Goal: Task Accomplishment & Management: Use online tool/utility

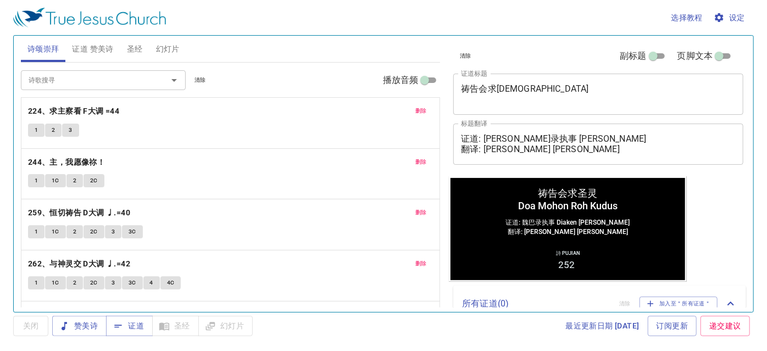
click at [416, 109] on span "删除" at bounding box center [422, 111] width 12 height 10
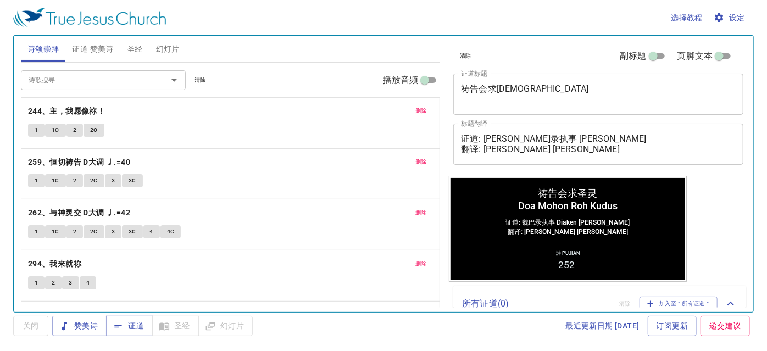
click at [416, 109] on span "删除" at bounding box center [422, 111] width 12 height 10
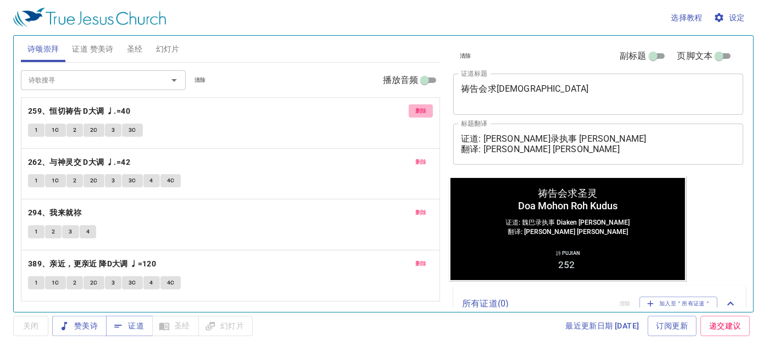
click at [411, 109] on button "删除" at bounding box center [421, 110] width 25 height 13
click at [411, 156] on button "删除" at bounding box center [421, 162] width 25 height 13
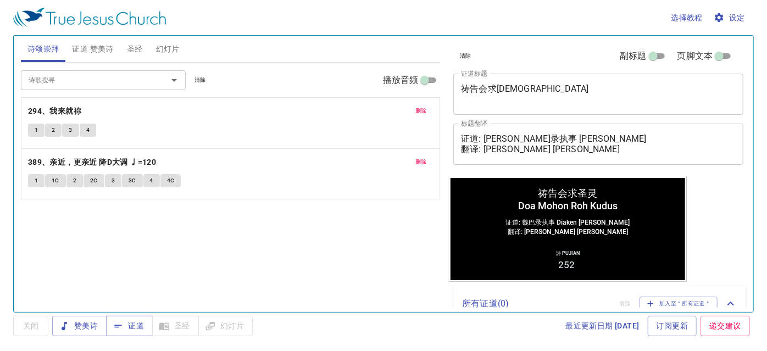
click at [409, 109] on button "删除" at bounding box center [421, 110] width 25 height 13
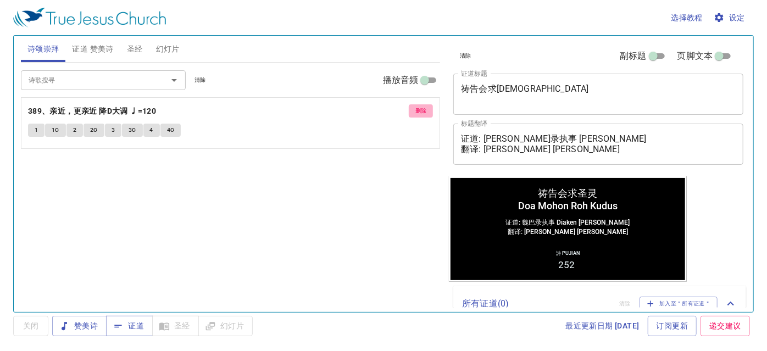
click at [409, 109] on button "删除" at bounding box center [421, 110] width 25 height 13
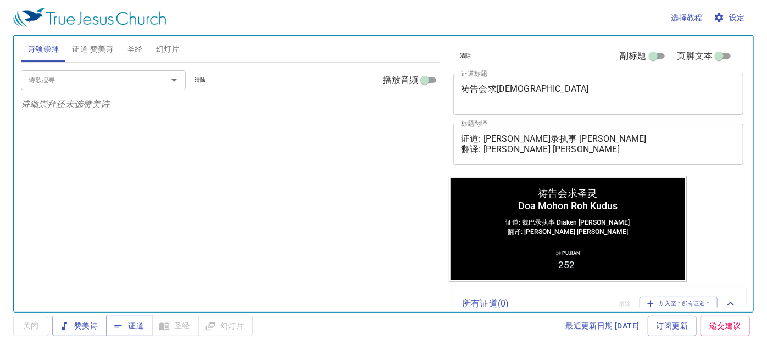
click at [93, 82] on input "诗歌搜寻" at bounding box center [87, 80] width 126 height 13
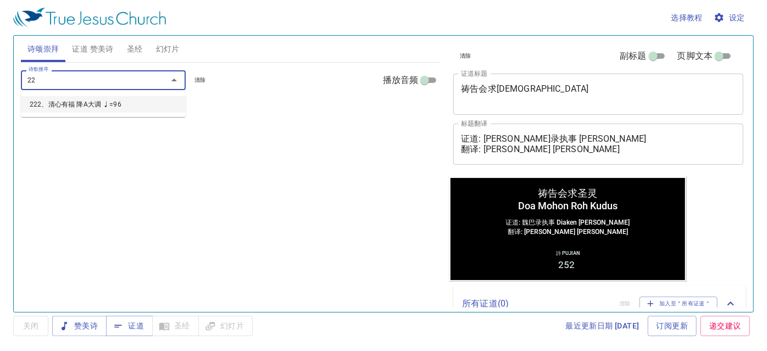
type input "2"
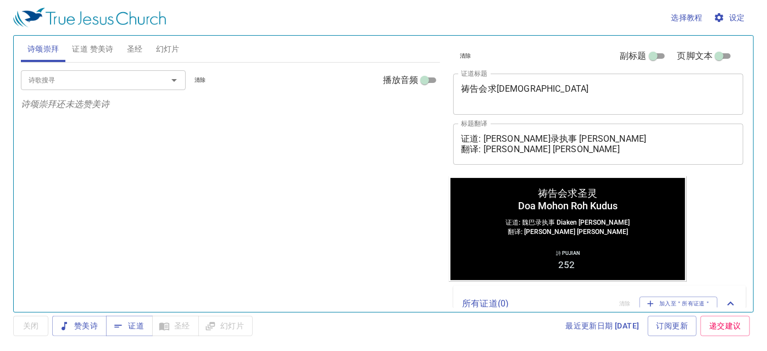
click at [269, 59] on div "诗颂崇拜 证道 赞美诗 圣经 幻灯片" at bounding box center [231, 49] width 420 height 26
click at [169, 45] on span "幻灯片" at bounding box center [168, 49] width 24 height 14
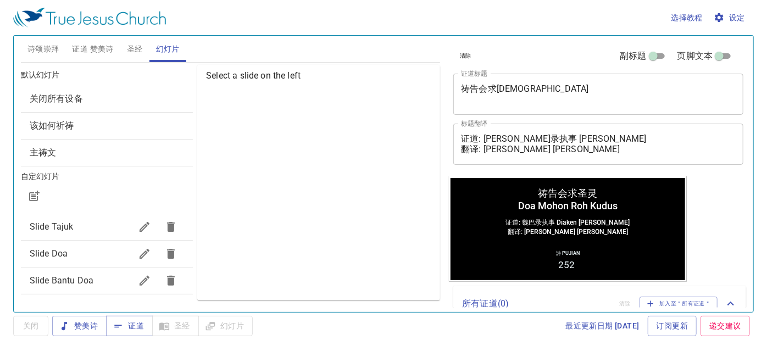
click at [75, 42] on span "证道 赞美诗" at bounding box center [92, 49] width 41 height 14
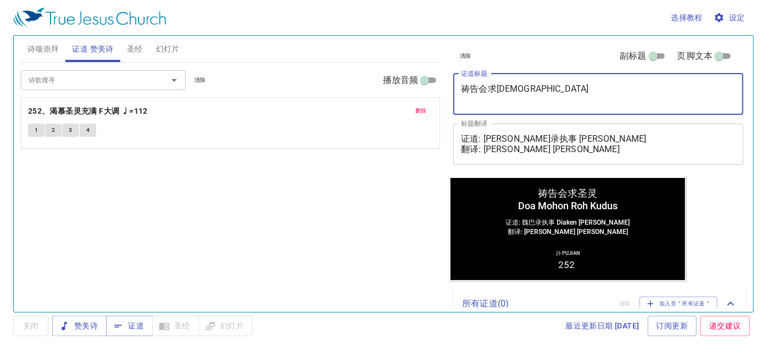
drag, startPoint x: 517, startPoint y: 86, endPoint x: 441, endPoint y: 86, distance: 75.9
click at [441, 86] on div "诗颂崇拜 证道 赞美诗 圣经 幻灯片 诗歌搜寻 诗歌搜寻 清除 播放音频 诗颂崇拜还未选赞美诗 诗歌搜寻 诗歌搜寻 清除 播放音频 删除 252、渴慕圣灵充满…" at bounding box center [383, 169] width 734 height 276
click at [491, 98] on textarea "洗脚礼 Doa Mohon Roh Kudus" at bounding box center [598, 94] width 275 height 21
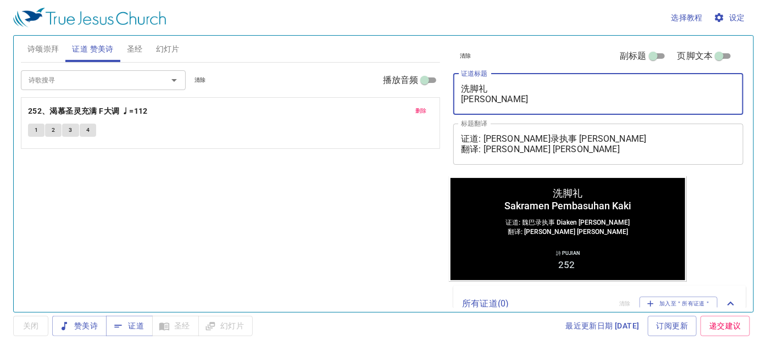
type textarea "洗脚礼 [PERSON_NAME]"
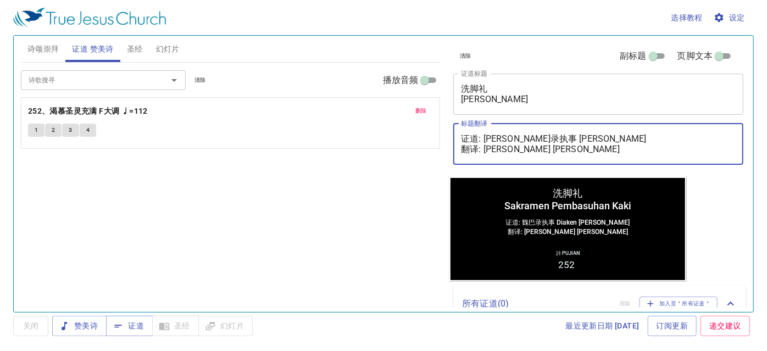
drag, startPoint x: 485, startPoint y: 136, endPoint x: 606, endPoint y: 138, distance: 120.4
click at [606, 138] on textarea "证道: 魏巴录执事 Diaken Baruch Wai 翻译: 李玉凤姊妹 Saudari Lee Nyuk Fung" at bounding box center [598, 144] width 275 height 21
paste textarea "李玛拉基传道 Pendeta Maleakhi Lee"
drag, startPoint x: 486, startPoint y: 150, endPoint x: 619, endPoint y: 149, distance: 133.6
click at [619, 149] on textarea "证道: 李玛拉基传道 Pendeta Maleakhi Lee 翻译: 李玉凤姊妹 Saudari Lee Nyuk Fung" at bounding box center [598, 144] width 275 height 21
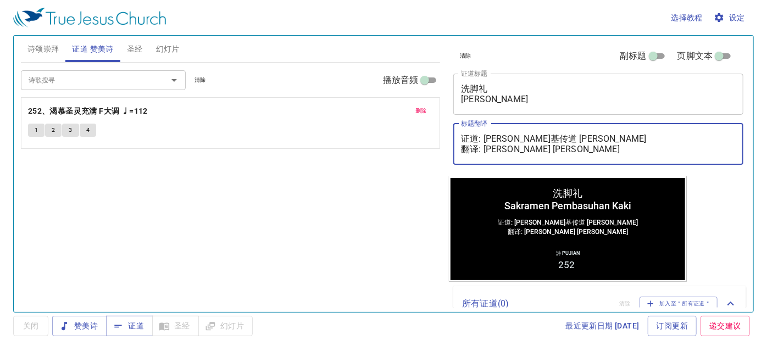
paste textarea "吴明琼姊妹 Saudari Ng Min Kiun"
type textarea "证道: [PERSON_NAME]基传道 [PERSON_NAME] 翻译: [PERSON_NAME] [PERSON_NAME]"
click at [422, 106] on span "删除" at bounding box center [422, 111] width 12 height 10
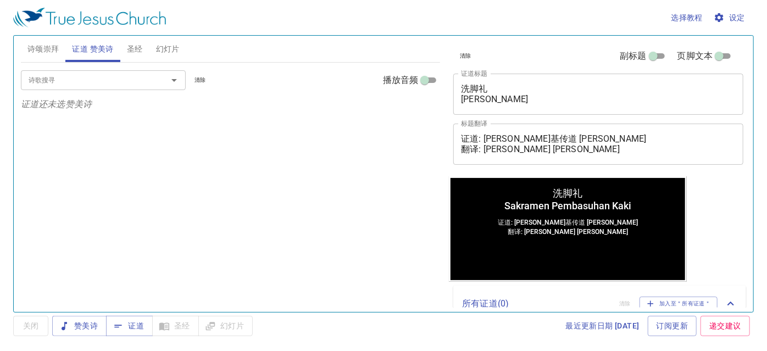
click at [106, 74] on input "诗歌搜寻" at bounding box center [87, 80] width 126 height 13
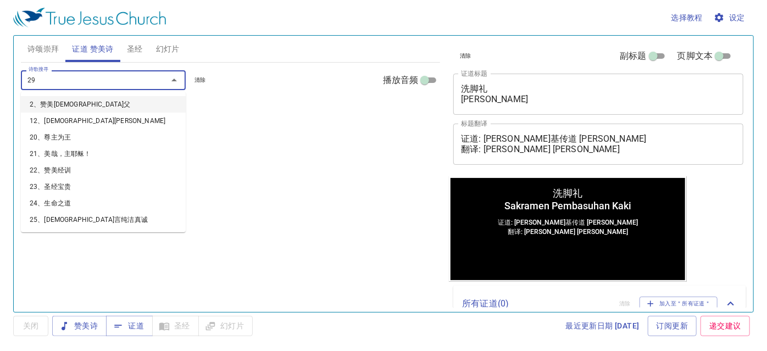
type input "295"
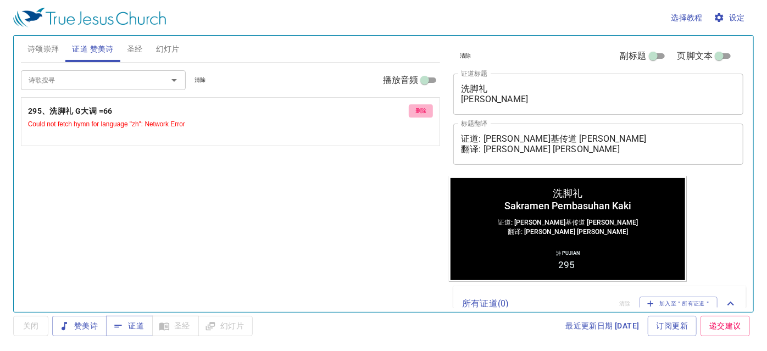
click at [413, 109] on button "删除" at bounding box center [421, 110] width 25 height 13
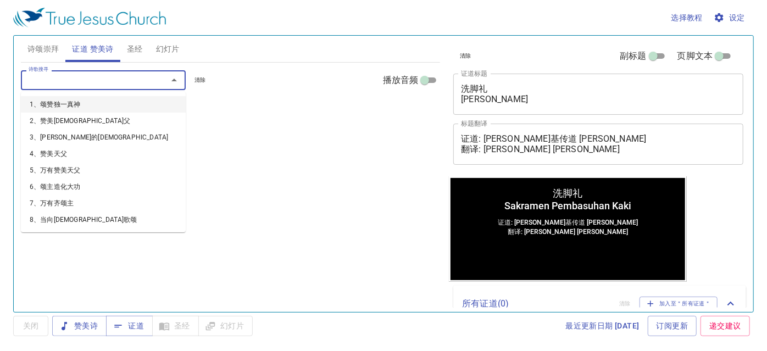
click at [146, 77] on input "诗歌搜寻" at bounding box center [87, 80] width 126 height 13
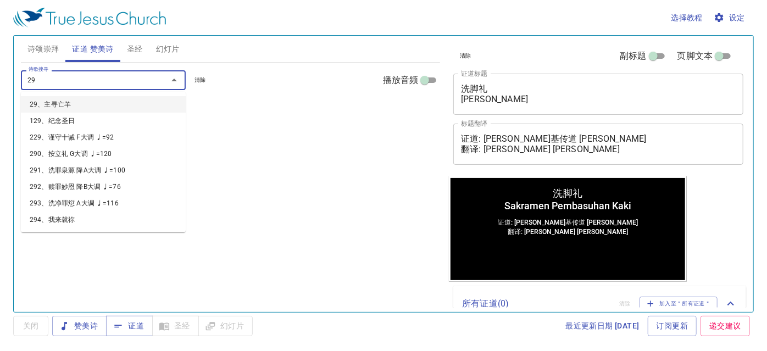
type input "295"
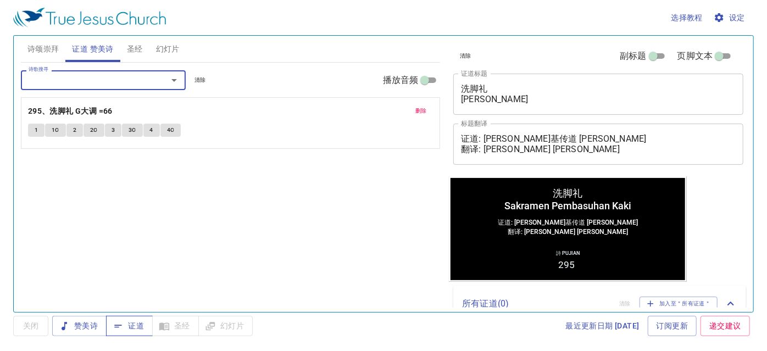
click at [126, 326] on span "证道" at bounding box center [129, 326] width 29 height 14
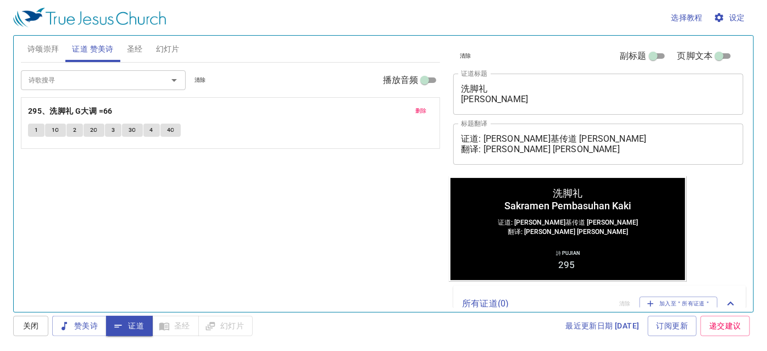
click at [162, 46] on span "幻灯片" at bounding box center [168, 49] width 24 height 14
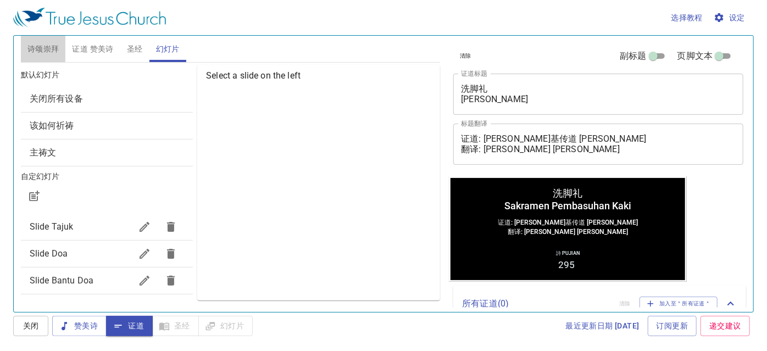
click at [38, 53] on span "诗颂崇拜" at bounding box center [43, 49] width 32 height 14
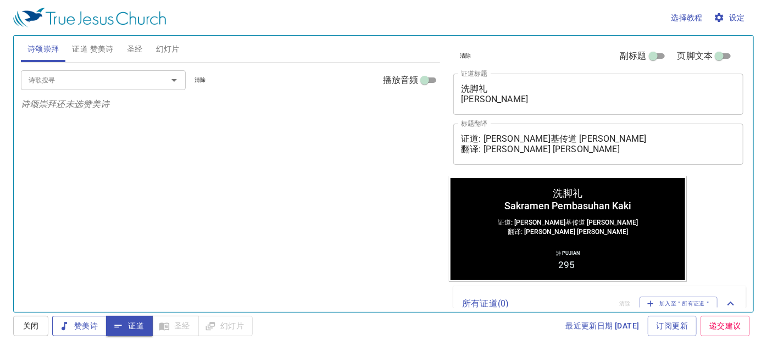
click at [81, 331] on span "赞美诗" at bounding box center [79, 326] width 37 height 14
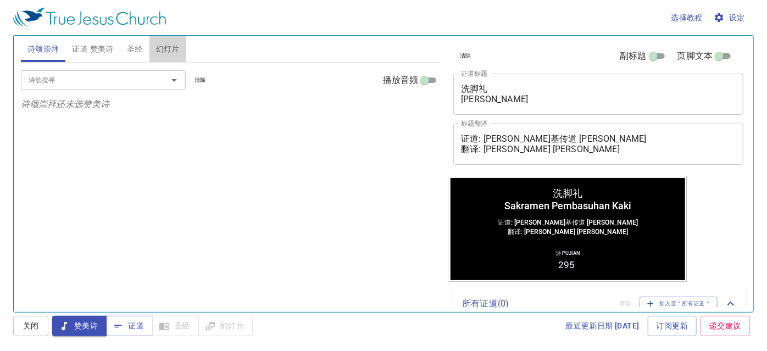
click at [174, 48] on span "幻灯片" at bounding box center [168, 49] width 24 height 14
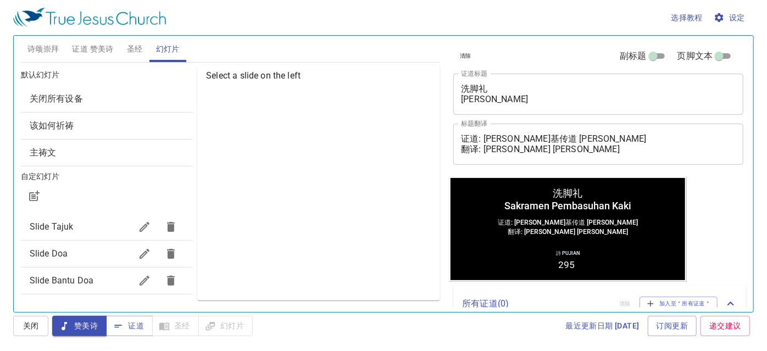
click at [36, 46] on span "诗颂崇拜" at bounding box center [43, 49] width 32 height 14
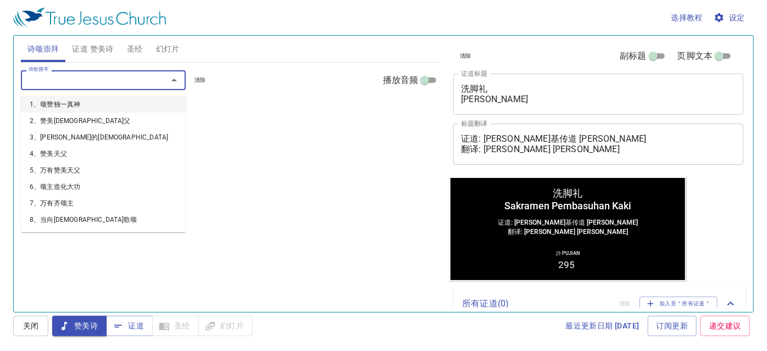
click at [64, 79] on input "诗歌搜寻" at bounding box center [87, 80] width 126 height 13
type input "222"
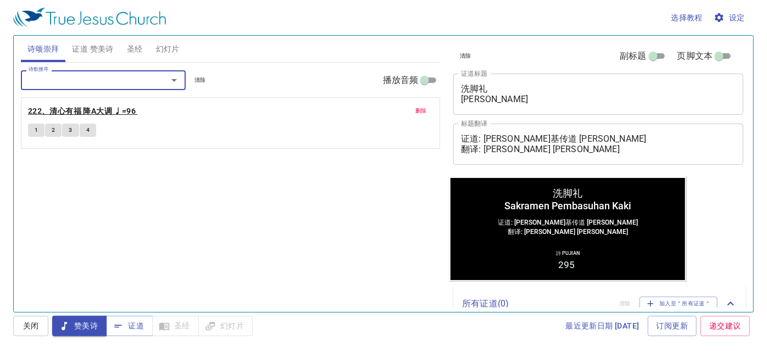
click at [53, 112] on b "222、清心有福 降A大调 ♩=96" at bounding box center [82, 111] width 108 height 14
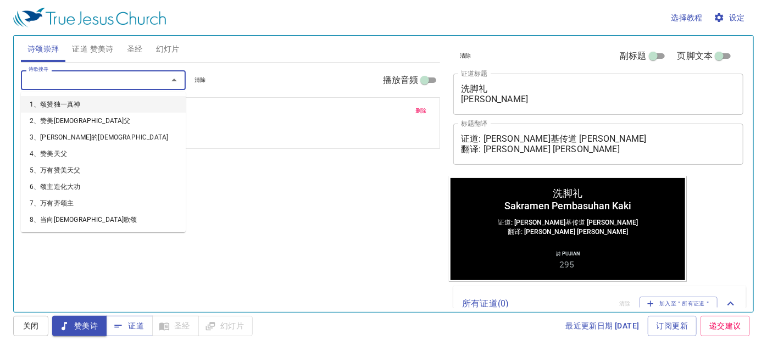
click at [45, 80] on input "诗歌搜寻" at bounding box center [87, 80] width 126 height 13
type input "225"
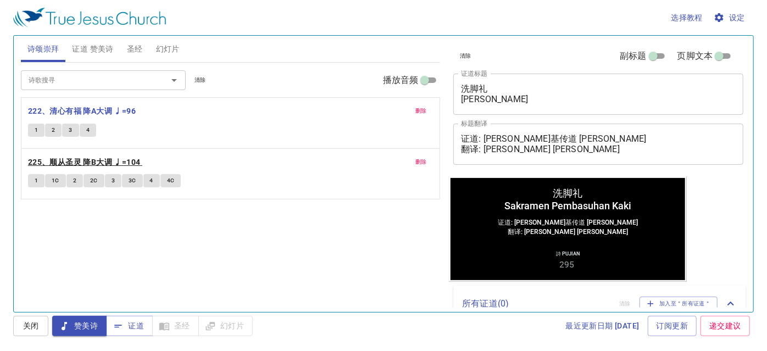
click at [63, 159] on b "225、顺从圣灵 降B大调 ♩=104" at bounding box center [84, 163] width 113 height 14
click at [60, 80] on input "诗歌搜寻" at bounding box center [87, 80] width 126 height 13
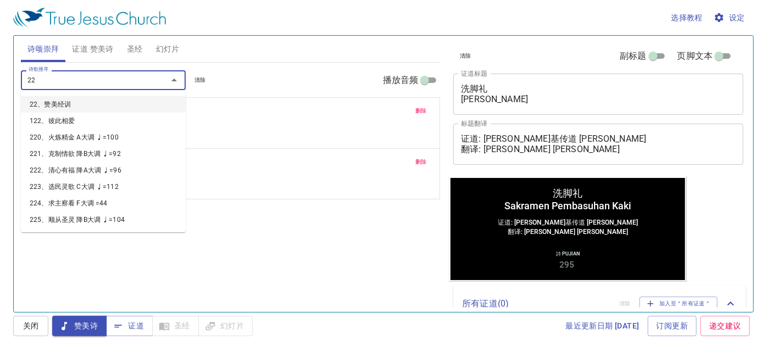
type input "226"
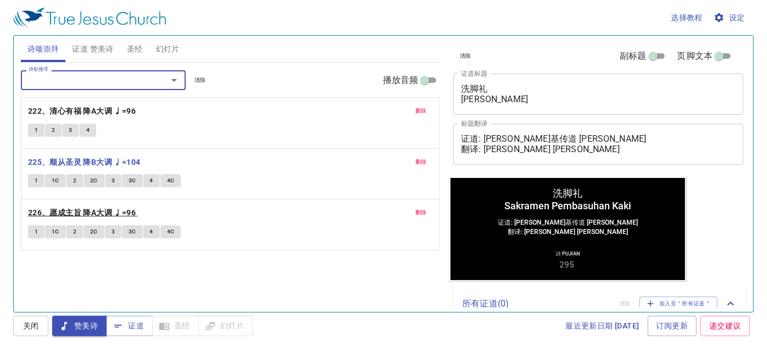
click at [58, 212] on b "226、愿成主旨 降A大调 ♩=96" at bounding box center [82, 213] width 108 height 14
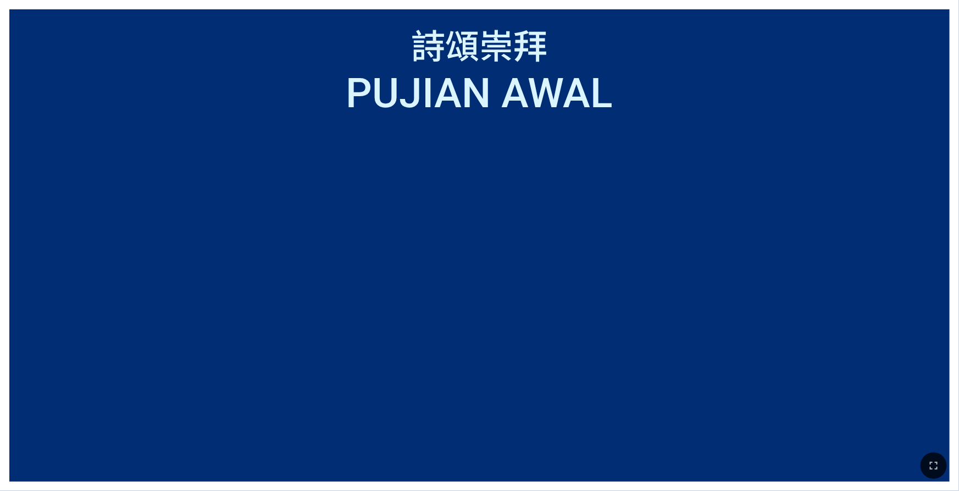
drag, startPoint x: 937, startPoint y: 465, endPoint x: 937, endPoint y: 494, distance: 28.6
click at [760, 375] on icon "button" at bounding box center [933, 465] width 13 height 13
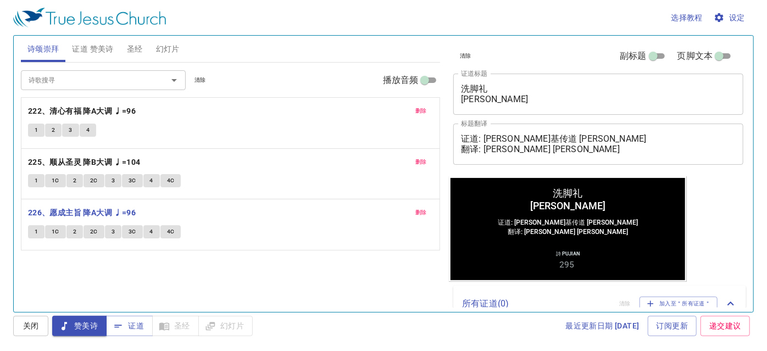
click at [75, 79] on input "诗歌搜寻" at bounding box center [87, 80] width 126 height 13
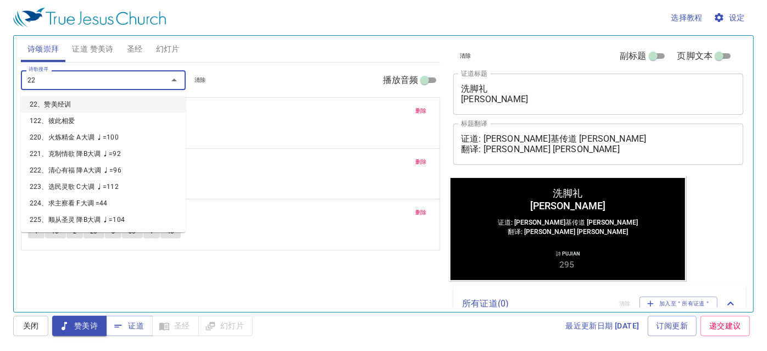
type input "227"
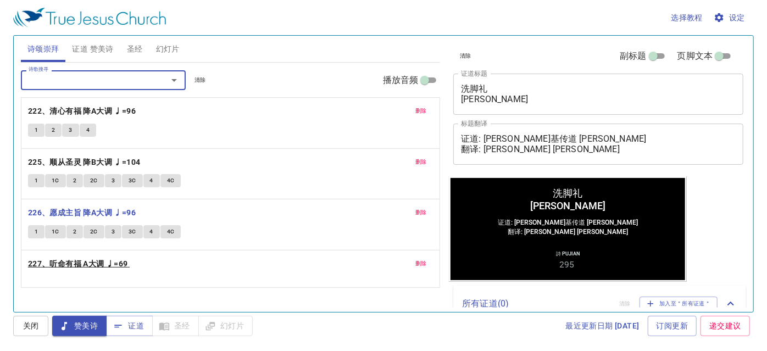
click at [60, 261] on b "227、听命有福 A大调 ♩=69" at bounding box center [78, 264] width 100 height 14
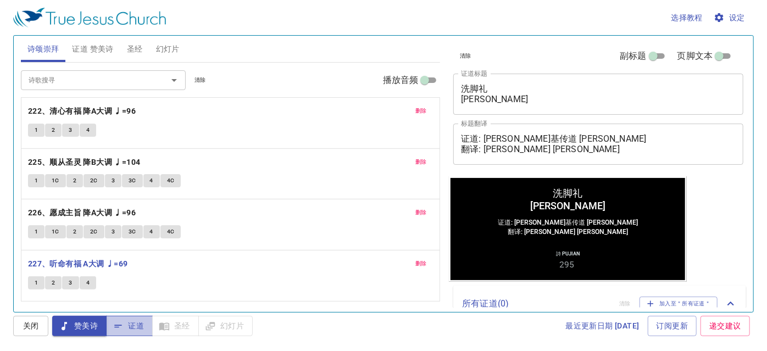
click at [131, 324] on span "证道" at bounding box center [129, 326] width 29 height 14
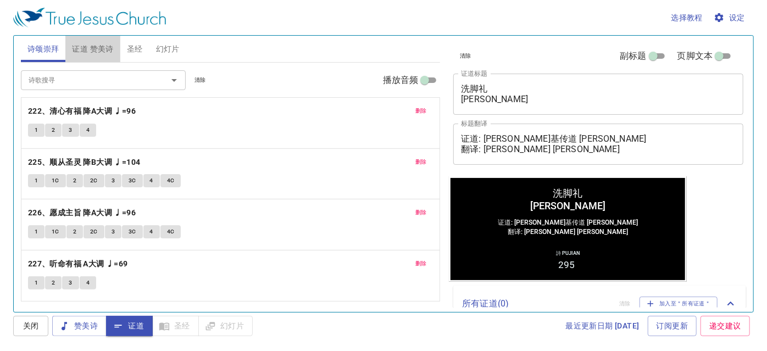
click at [85, 45] on span "证道 赞美诗" at bounding box center [92, 49] width 41 height 14
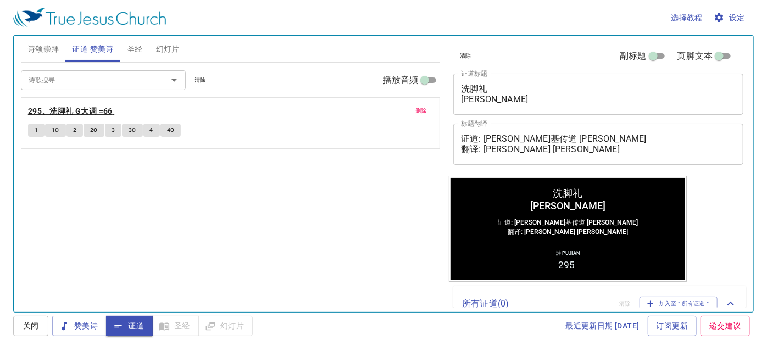
click at [85, 108] on b "295、洗脚礼 G大调 =66" at bounding box center [70, 111] width 85 height 14
click at [35, 129] on span "1" at bounding box center [36, 130] width 3 height 10
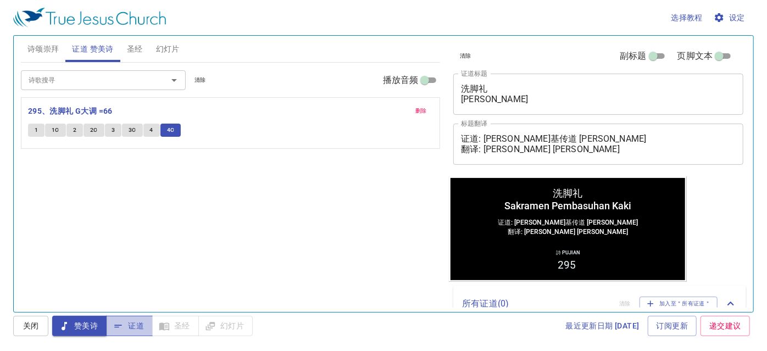
click at [132, 328] on span "证道" at bounding box center [129, 326] width 29 height 14
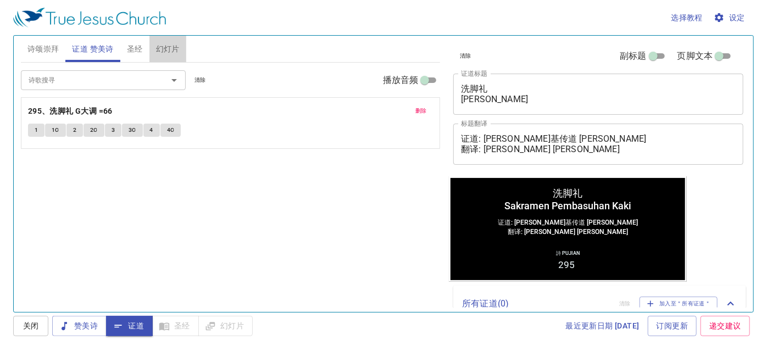
click at [164, 46] on span "幻灯片" at bounding box center [168, 49] width 24 height 14
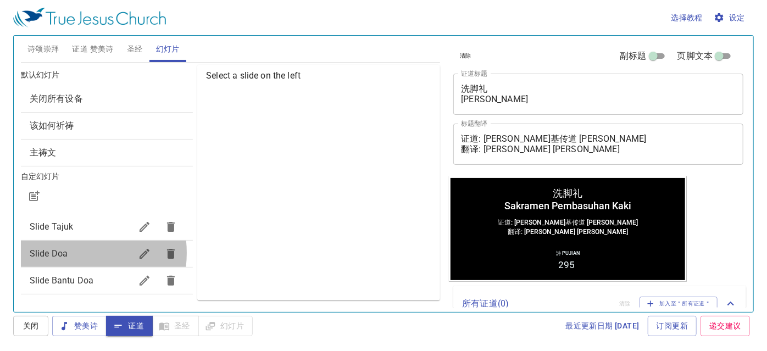
click at [67, 253] on span "Slide Doa" at bounding box center [81, 253] width 102 height 13
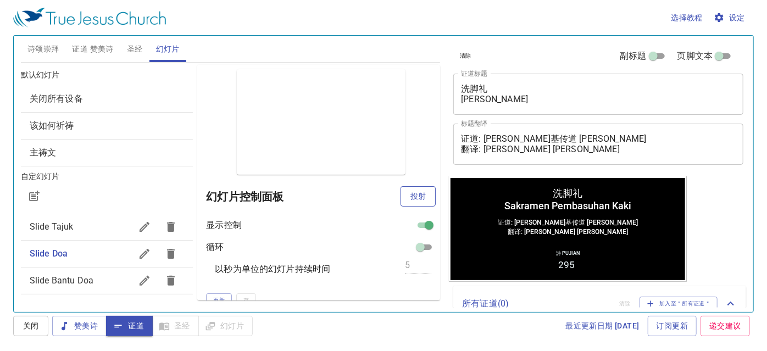
click at [410, 195] on span "投射" at bounding box center [419, 197] width 18 height 14
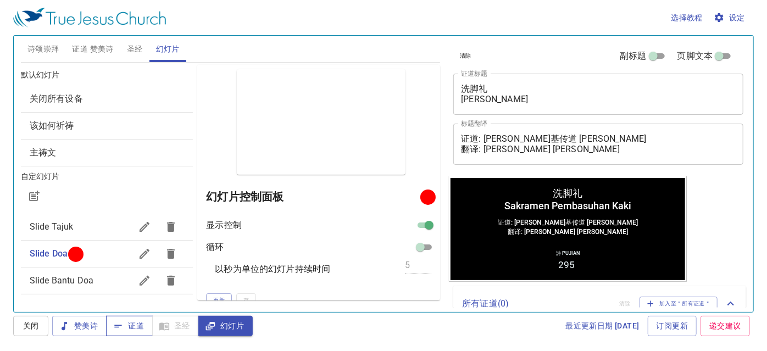
click at [136, 330] on span "证道" at bounding box center [129, 326] width 29 height 14
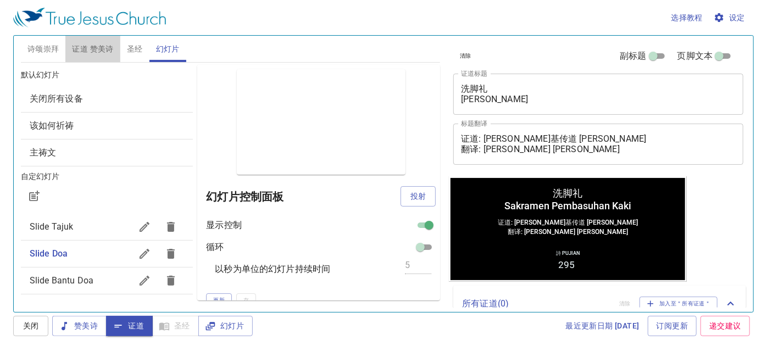
click at [93, 47] on span "证道 赞美诗" at bounding box center [92, 49] width 41 height 14
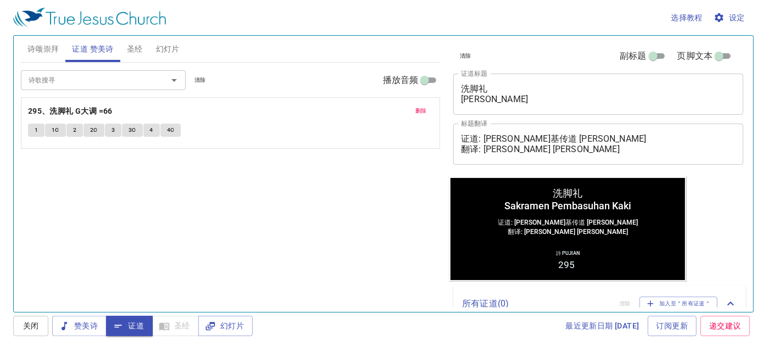
click at [131, 43] on span "圣经" at bounding box center [135, 49] width 16 height 14
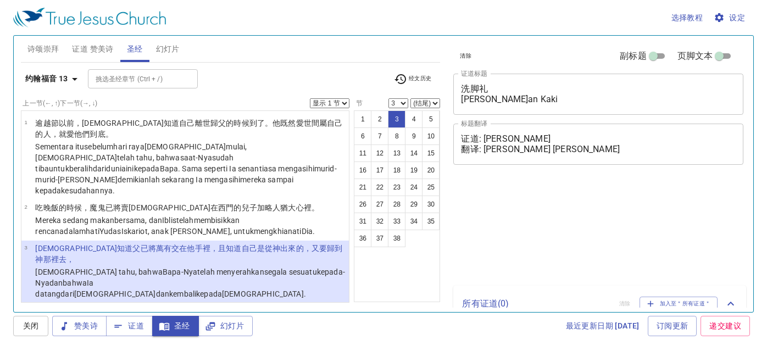
select select "3"
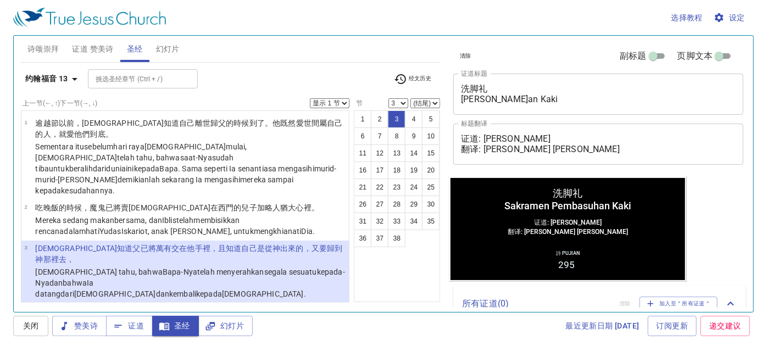
scroll to position [20, 0]
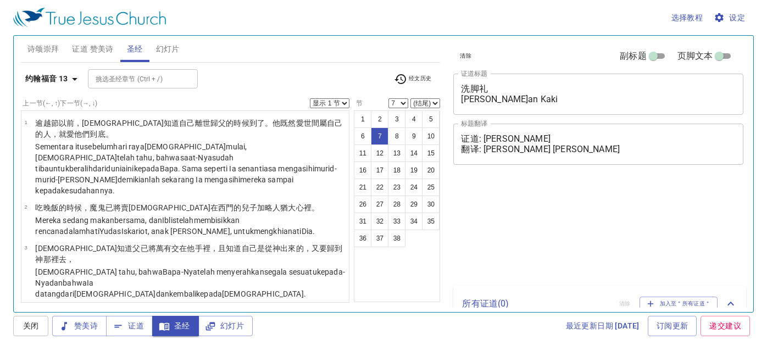
select select "7"
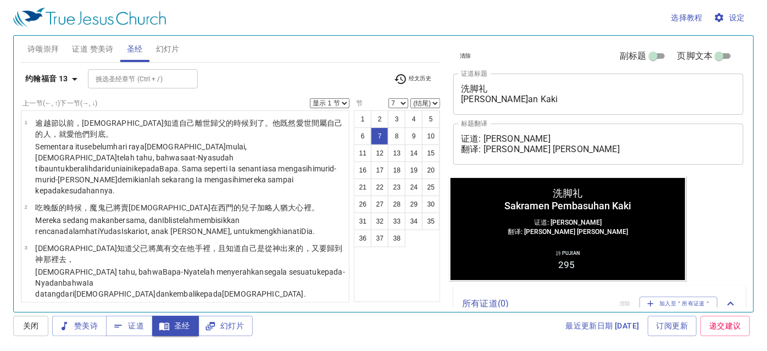
scroll to position [144, 0]
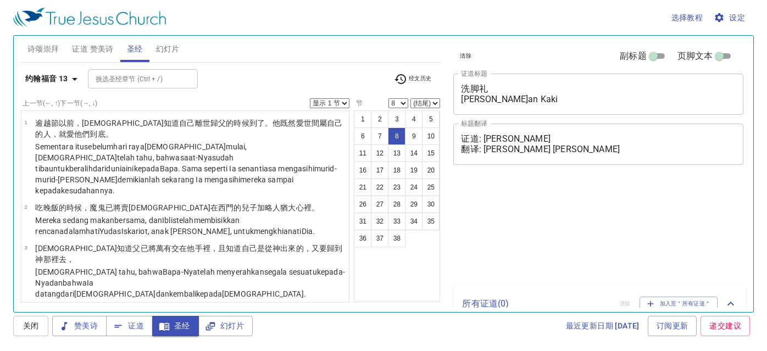
select select "8"
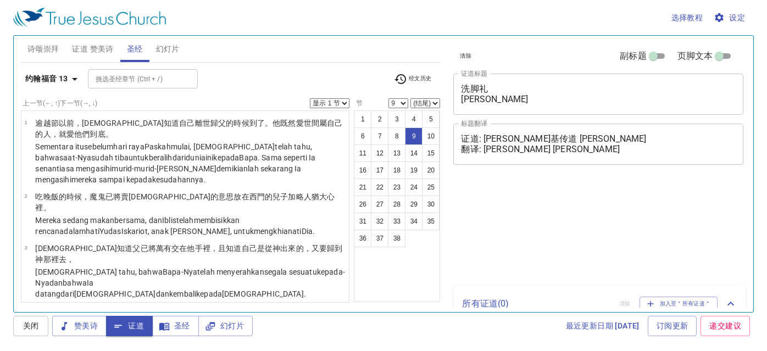
select select "9"
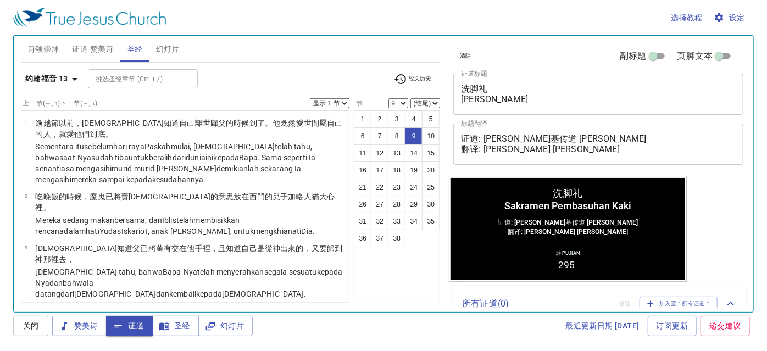
scroll to position [252, 0]
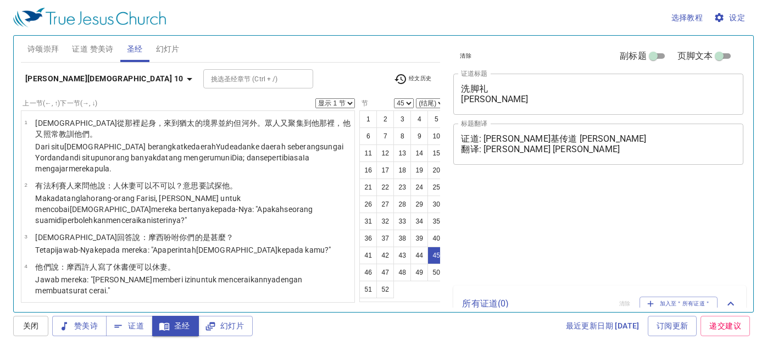
select select "45"
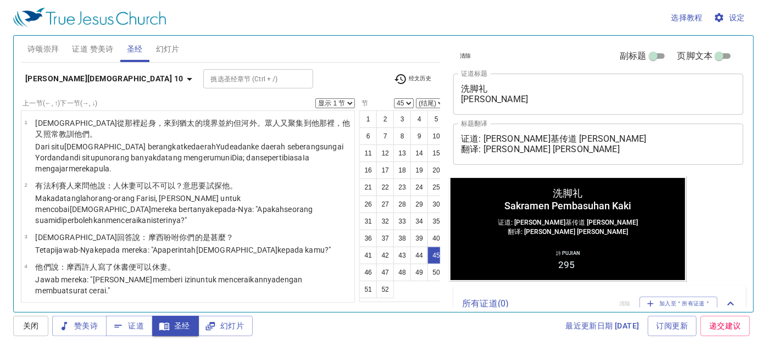
scroll to position [1993, 0]
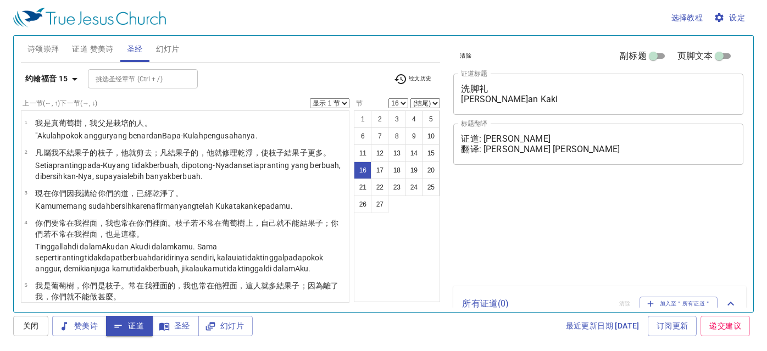
select select "16"
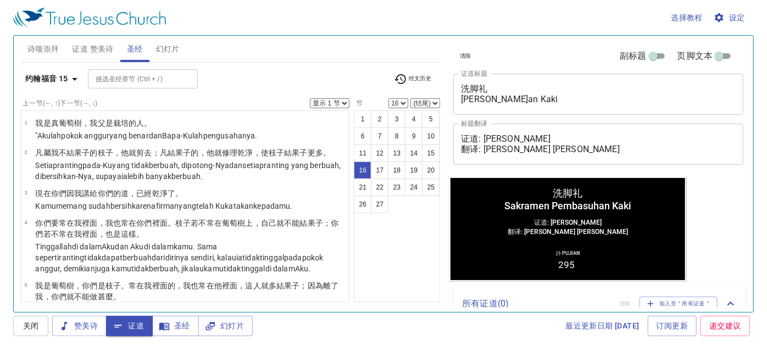
scroll to position [633, 0]
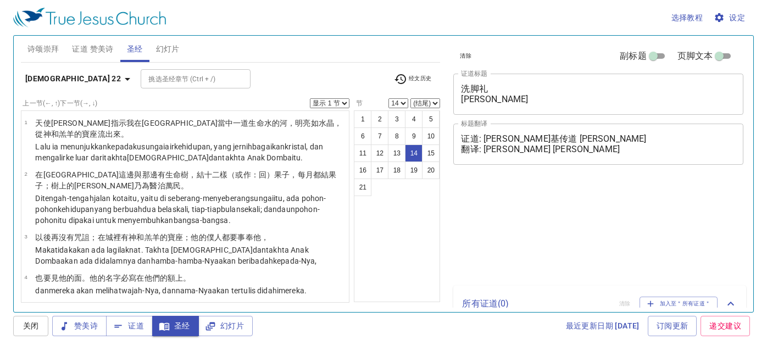
select select "14"
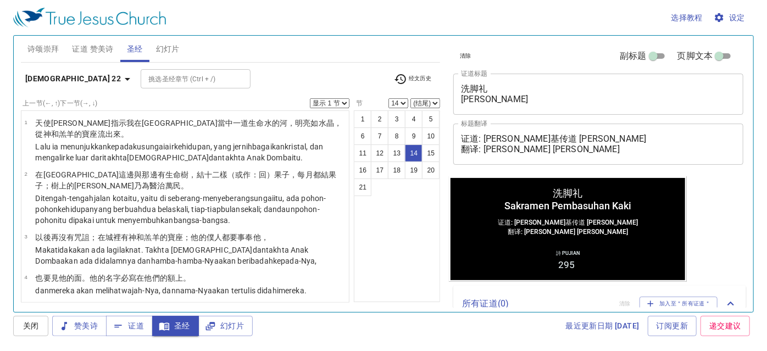
scroll to position [565, 0]
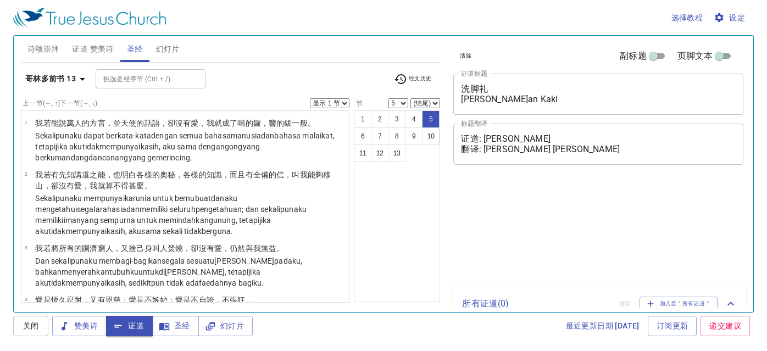
select select "5"
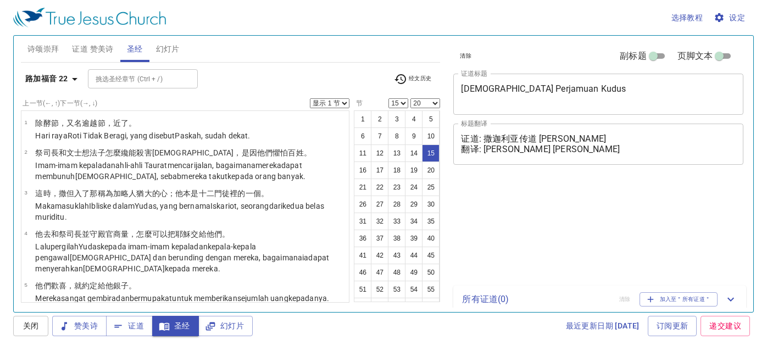
select select "15"
select select "20"
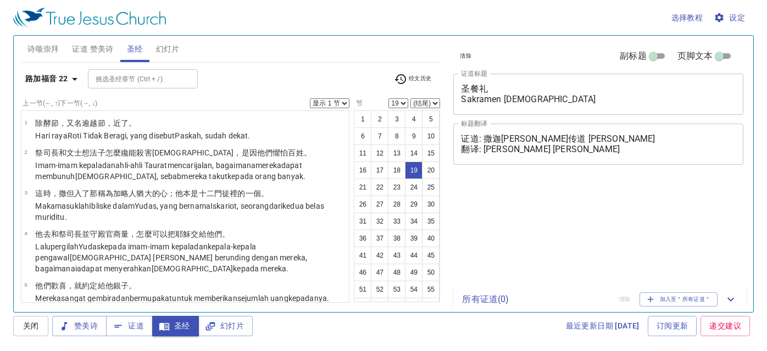
select select "19"
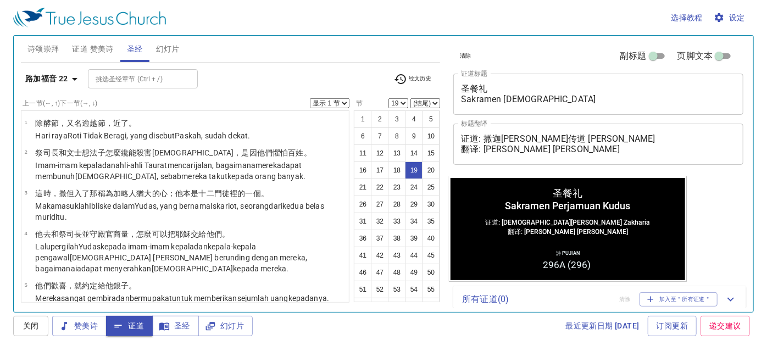
scroll to position [634, 0]
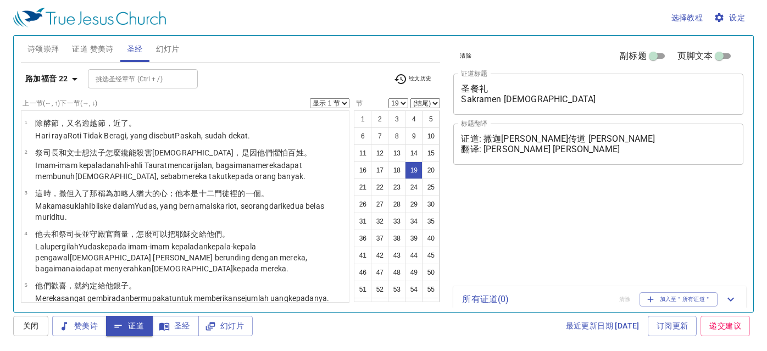
select select "19"
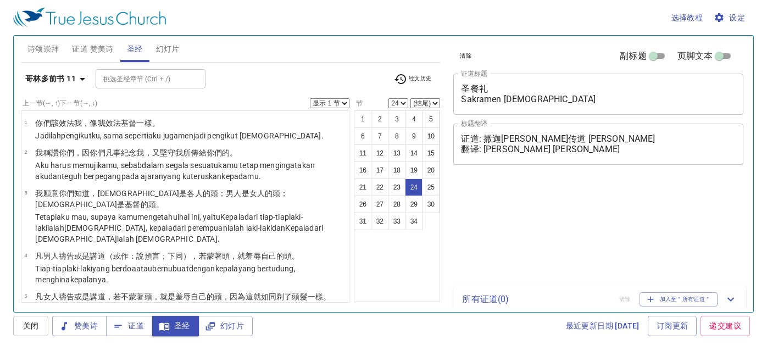
select select "24"
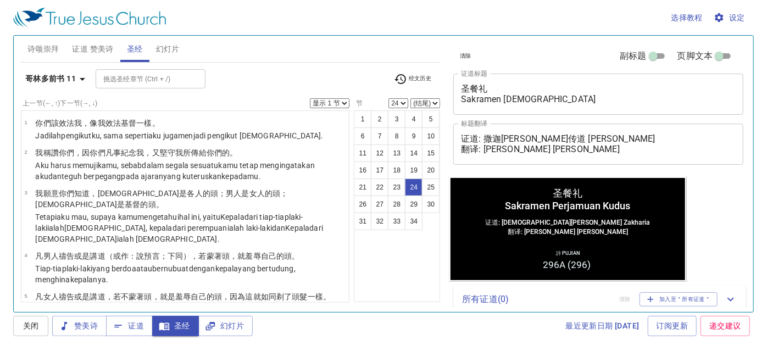
scroll to position [908, 0]
